Goal: Task Accomplishment & Management: Manage account settings

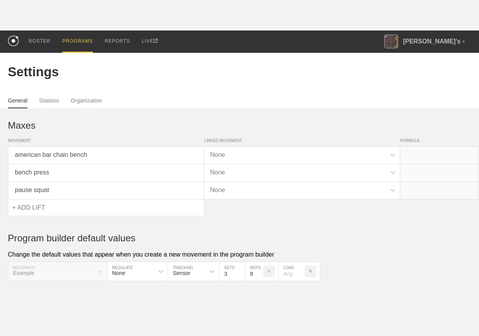
click at [89, 45] on div "PROGRAMS" at bounding box center [77, 42] width 31 height 22
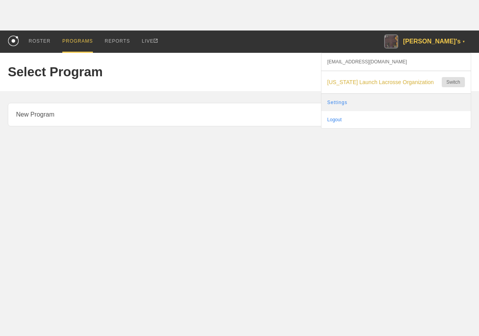
click at [356, 95] on link "Settings" at bounding box center [395, 102] width 149 height 17
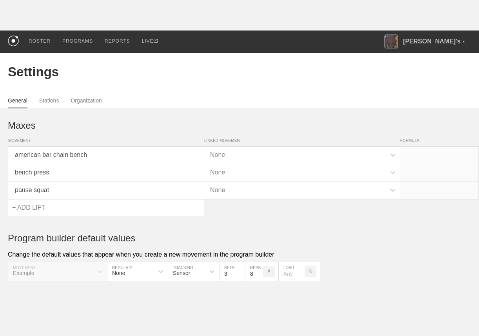
click at [83, 90] on div "Settings" at bounding box center [239, 72] width 463 height 38
click at [83, 99] on link "Organization" at bounding box center [85, 103] width 31 height 11
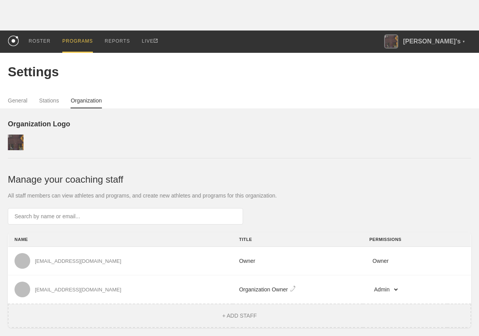
click at [85, 36] on div "PROGRAMS" at bounding box center [77, 42] width 31 height 22
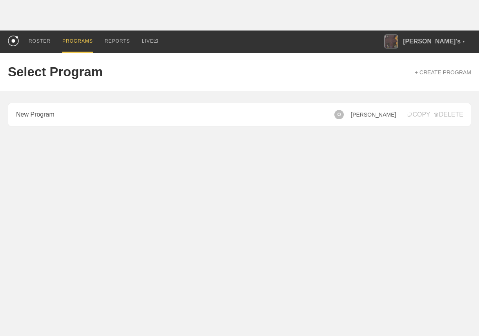
click at [372, 116] on span "[PERSON_NAME]" at bounding box center [372, 115] width 45 height 6
click at [343, 117] on div "O" at bounding box center [338, 114] width 9 height 9
click at [380, 116] on span "[PERSON_NAME]" at bounding box center [372, 115] width 45 height 6
click at [218, 148] on html "ROSTER PROGRAMS REPORTS LIVE Oguz's ▼ oguz+11@getrepone.com Florida Launch Lacr…" at bounding box center [239, 83] width 479 height 166
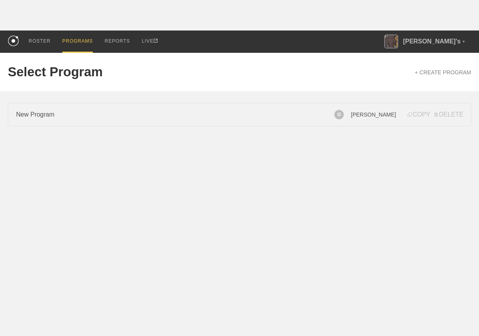
click at [202, 121] on link "New Program" at bounding box center [239, 114] width 463 height 23
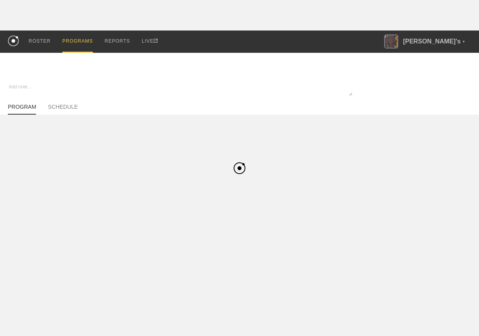
type textarea "x"
type input "New Program"
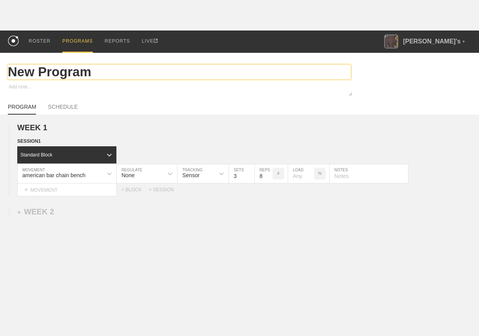
click at [40, 74] on input "New Program" at bounding box center [179, 72] width 343 height 15
click at [88, 67] on input "New Program" at bounding box center [179, 72] width 343 height 15
type textarea "x"
type input "New Program2"
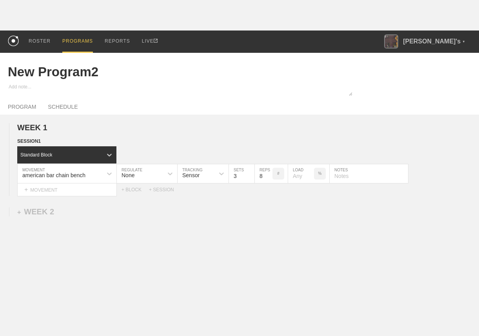
click at [72, 38] on div "PROGRAMS" at bounding box center [77, 42] width 31 height 22
click at [251, 114] on div "PROGRAM SCHEDULE" at bounding box center [239, 106] width 463 height 17
click at [90, 38] on div "PROGRAMS" at bounding box center [77, 42] width 31 height 22
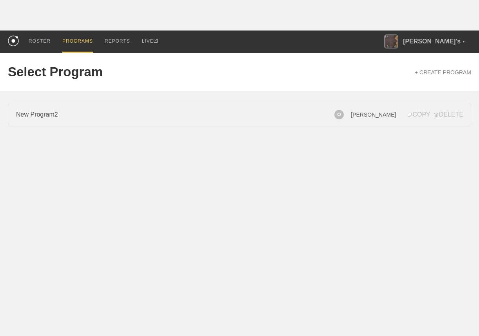
click at [179, 114] on link "New Program2" at bounding box center [239, 114] width 463 height 23
type textarea "x"
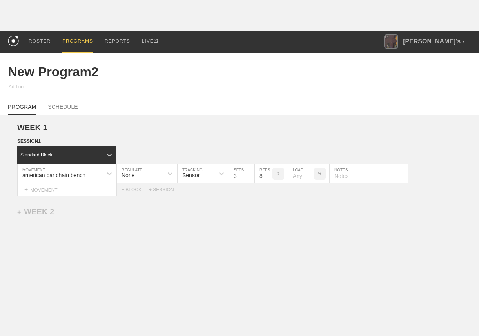
click at [76, 33] on div "PROGRAMS" at bounding box center [77, 42] width 31 height 22
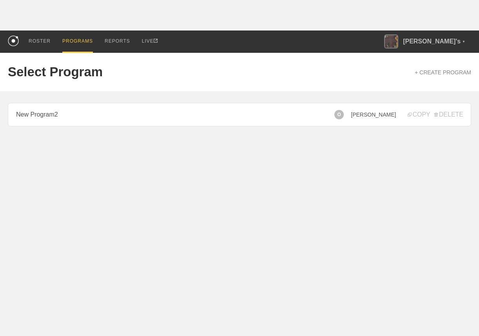
click at [377, 113] on span "Oguz Yildiz" at bounding box center [372, 115] width 45 height 6
click at [343, 115] on div "O" at bounding box center [338, 114] width 9 height 9
click at [325, 150] on html "ROSTER PROGRAMS REPORTS LIVE Oguz's ▼ oguz+11@getrepone.com Florida Launch Lacr…" at bounding box center [239, 83] width 479 height 166
click at [42, 37] on div "ROSTER" at bounding box center [40, 42] width 22 height 22
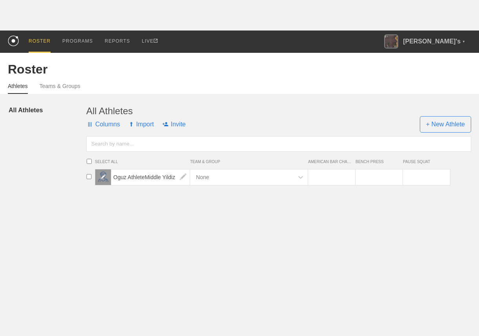
click at [104, 175] on img at bounding box center [103, 177] width 6 height 6
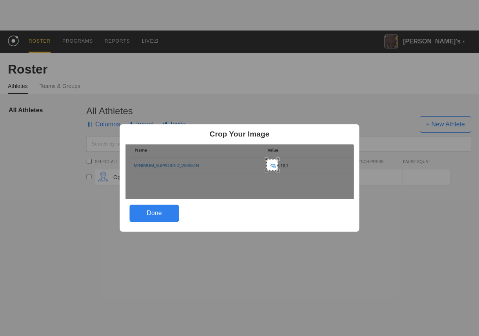
drag, startPoint x: 130, startPoint y: 152, endPoint x: 271, endPoint y: 167, distance: 141.3
click at [271, 167] on div at bounding box center [272, 165] width 12 height 12
click at [152, 210] on div "Done" at bounding box center [154, 213] width 49 height 17
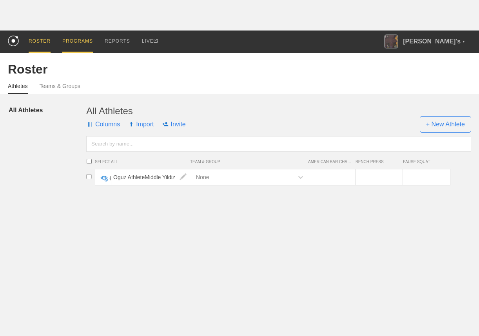
click at [79, 42] on div "PROGRAMS" at bounding box center [77, 42] width 31 height 22
